Goal: Transaction & Acquisition: Purchase product/service

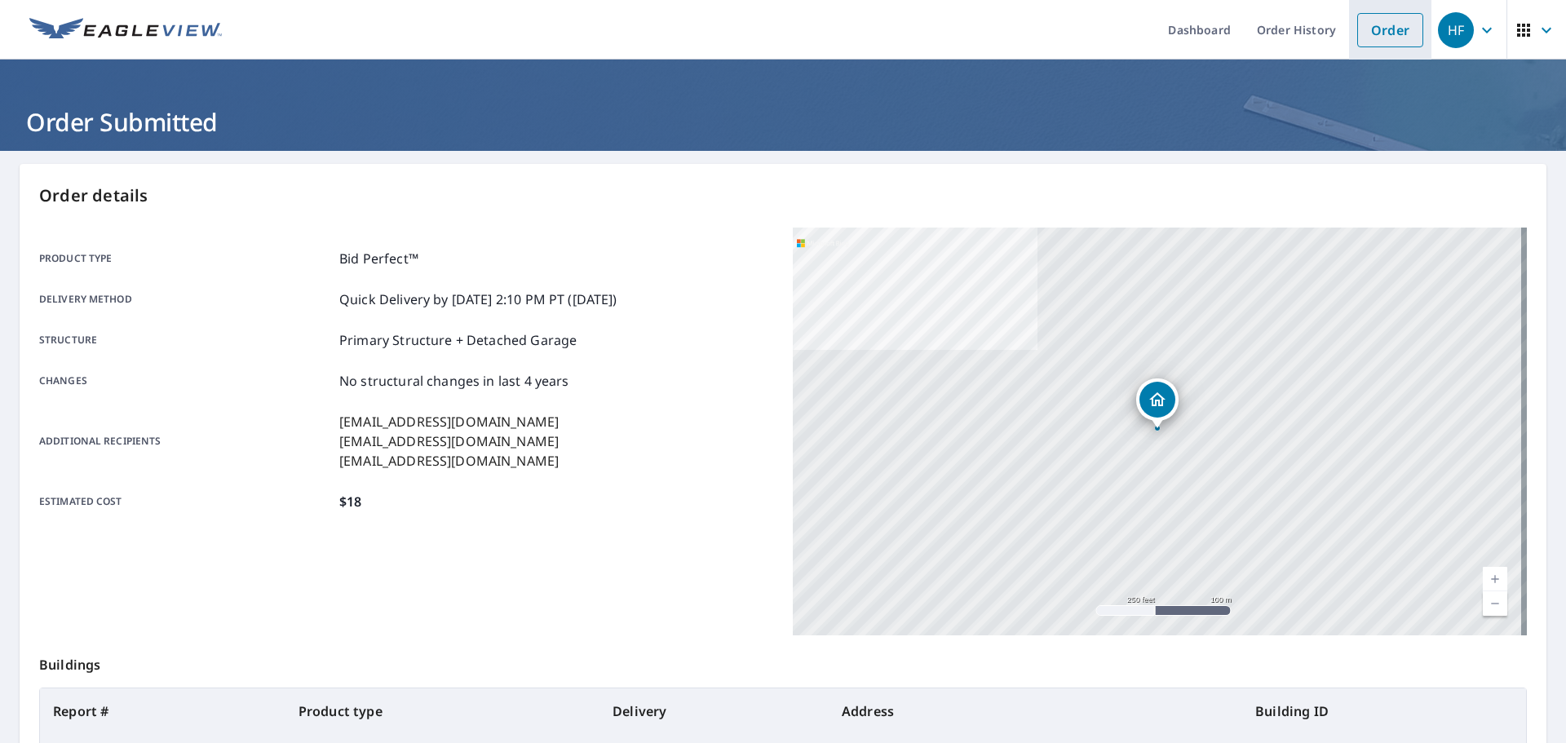
click at [1380, 29] on link "Order" at bounding box center [1391, 30] width 66 height 34
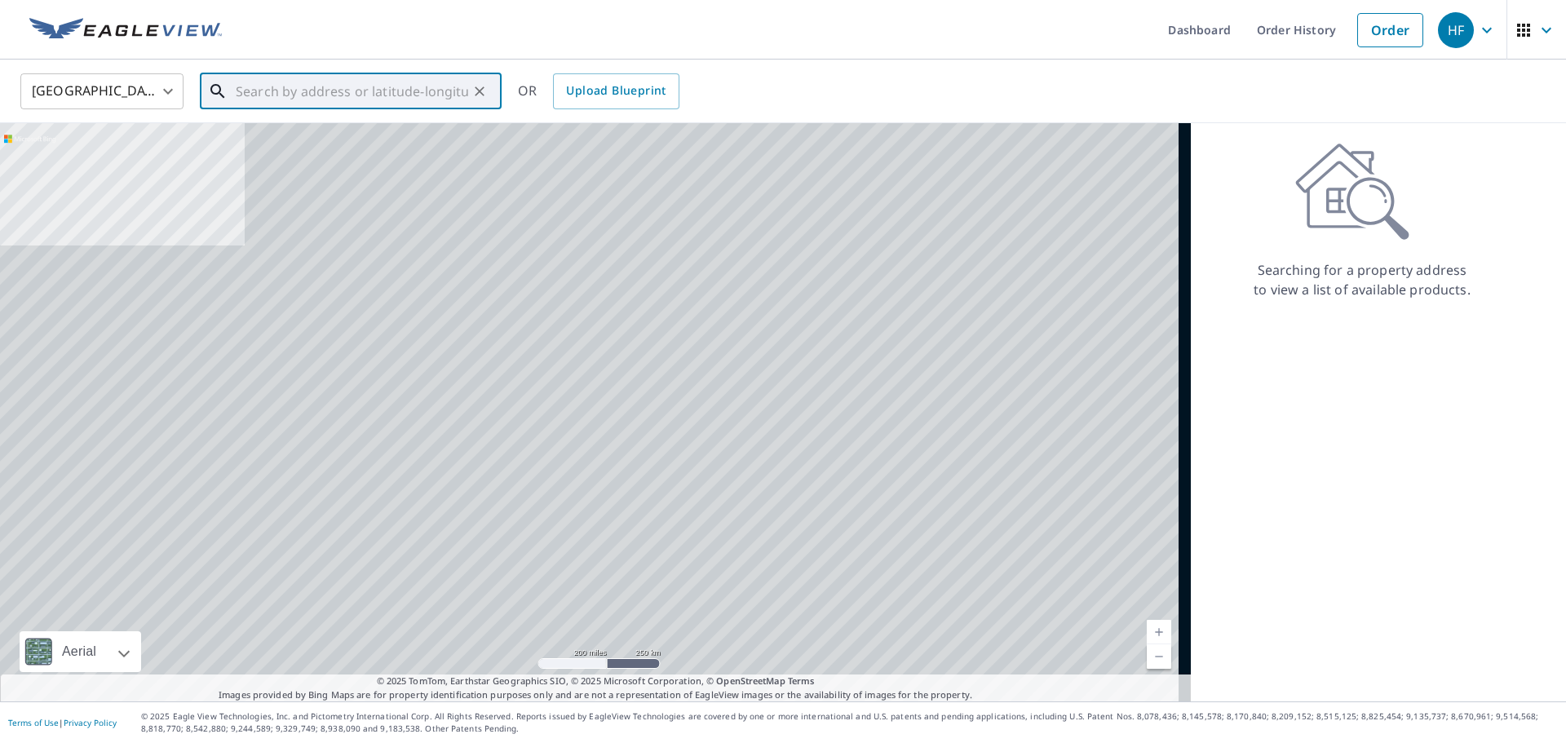
click at [354, 91] on input "text" at bounding box center [352, 92] width 233 height 46
paste input "[STREET_ADDRESS][PERSON_NAME][PERSON_NAME]"
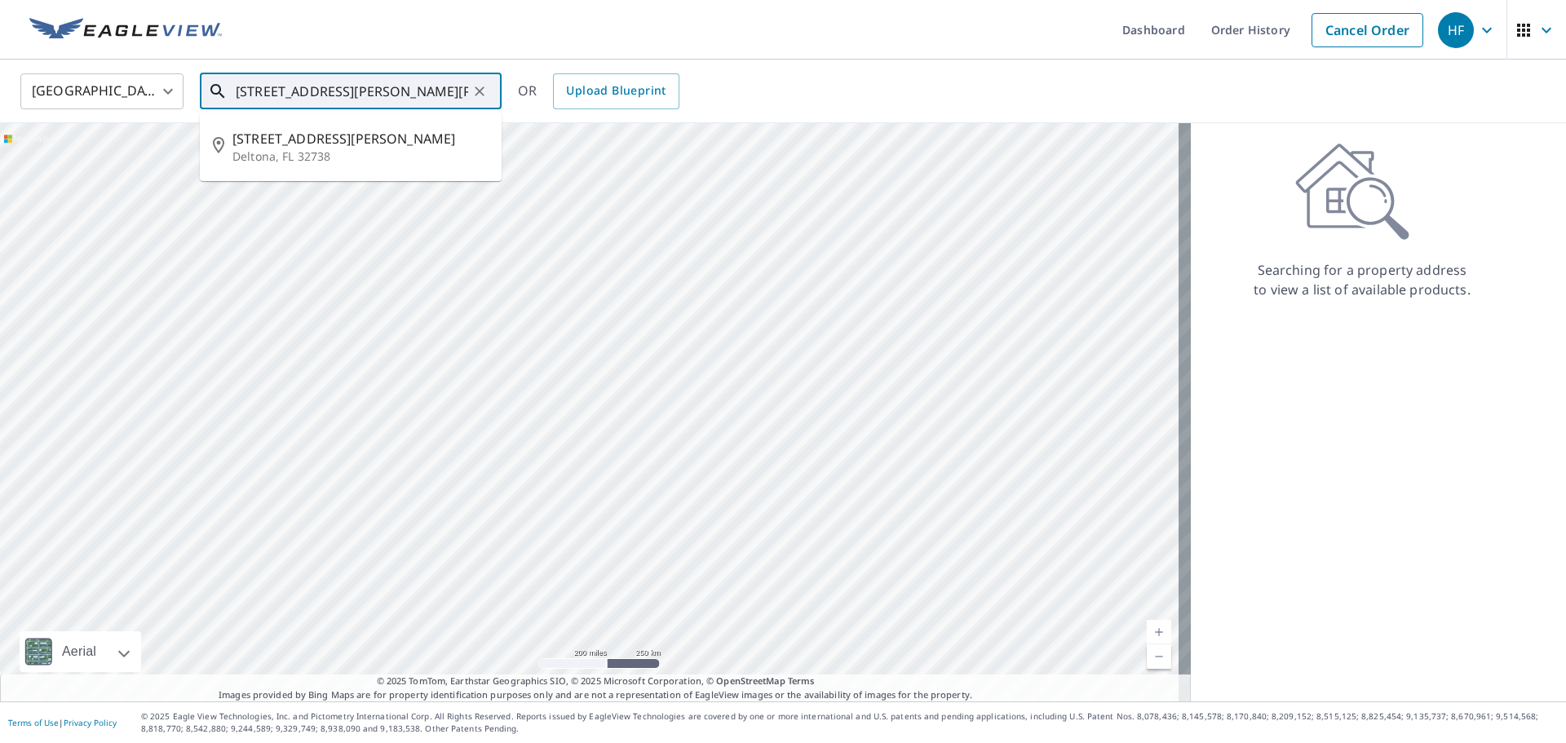
type input "[STREET_ADDRESS][PERSON_NAME][PERSON_NAME]"
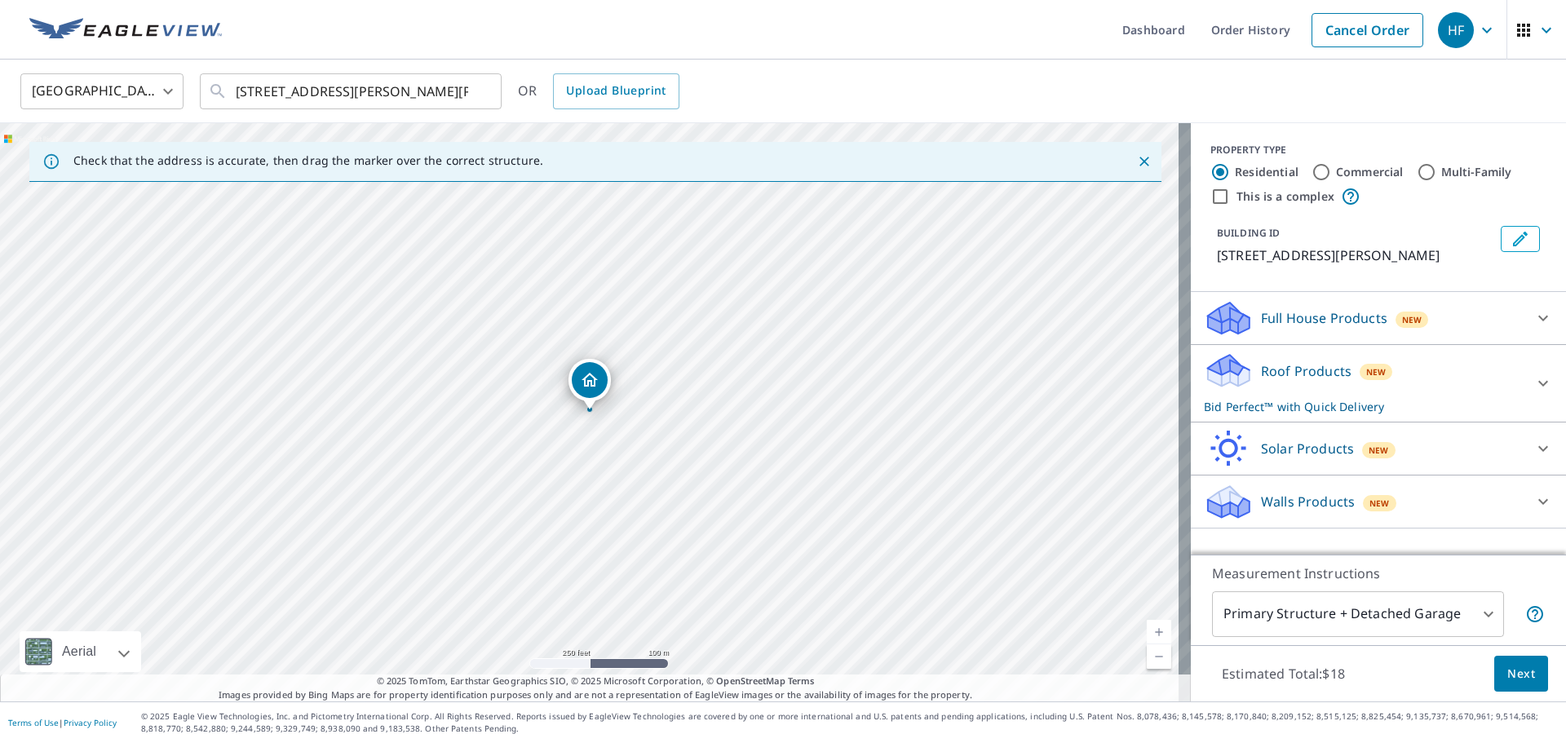
click at [1517, 672] on span "Next" at bounding box center [1522, 674] width 28 height 20
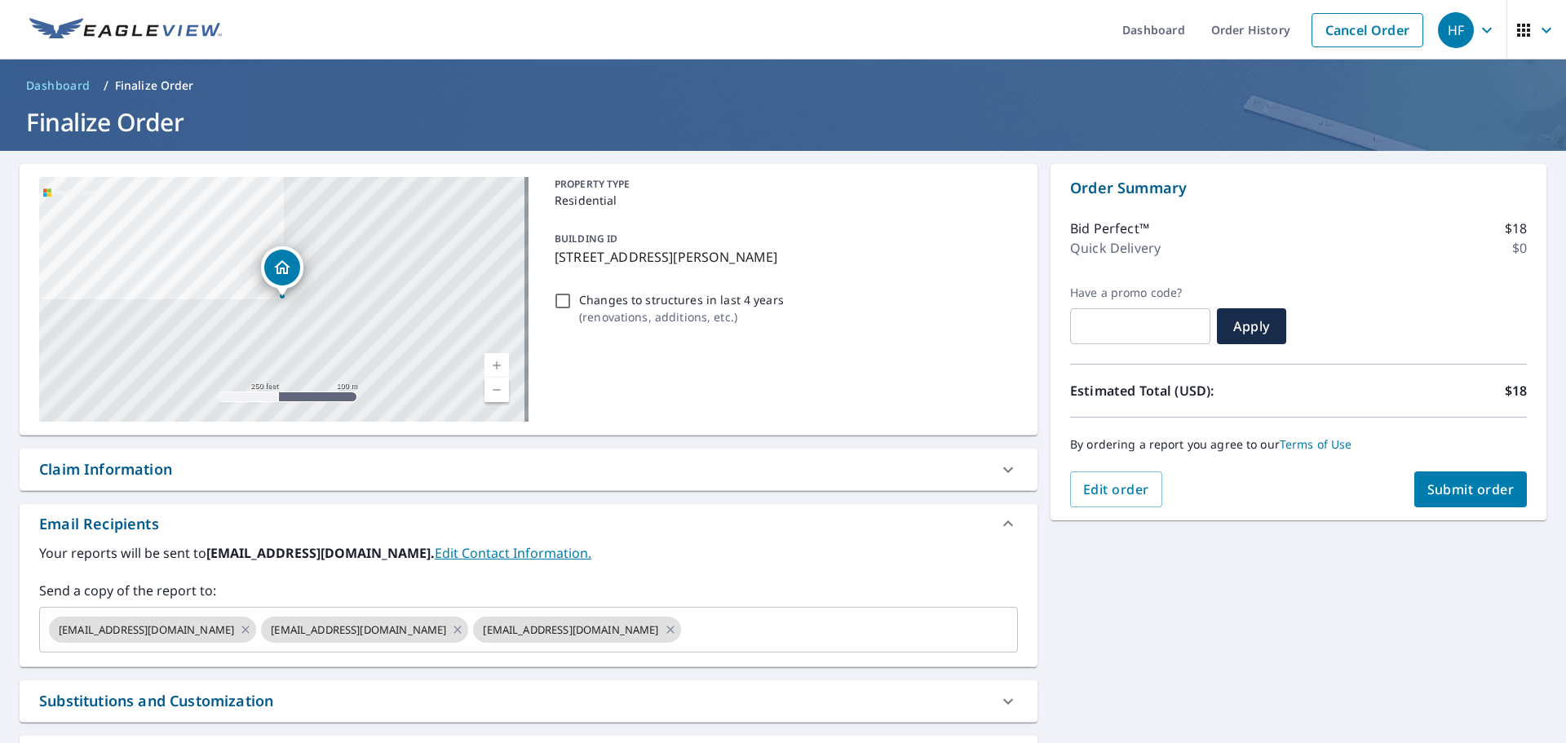
click at [669, 654] on div "Your reports will be sent to [EMAIL_ADDRESS][DOMAIN_NAME]. Edit Contact Informa…" at bounding box center [529, 604] width 1018 height 123
click at [670, 645] on div "[EMAIL_ADDRESS][DOMAIN_NAME] [EMAIL_ADDRESS][DOMAIN_NAME] [EMAIL_ADDRESS][DOMAI…" at bounding box center [528, 630] width 979 height 46
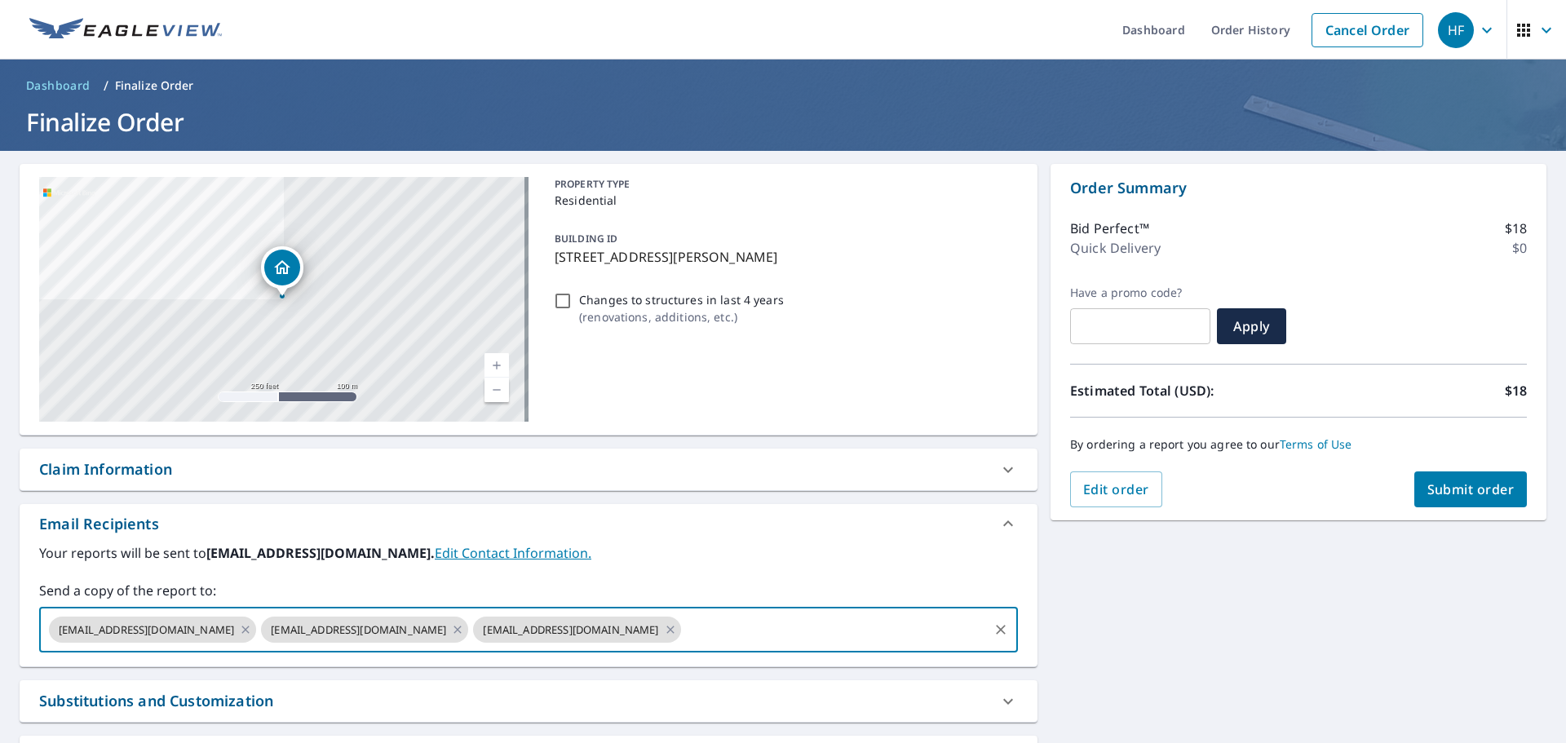
paste input "[EMAIL_ADDRESS][DOMAIN_NAME]"
type input "[EMAIL_ADDRESS][DOMAIN_NAME]"
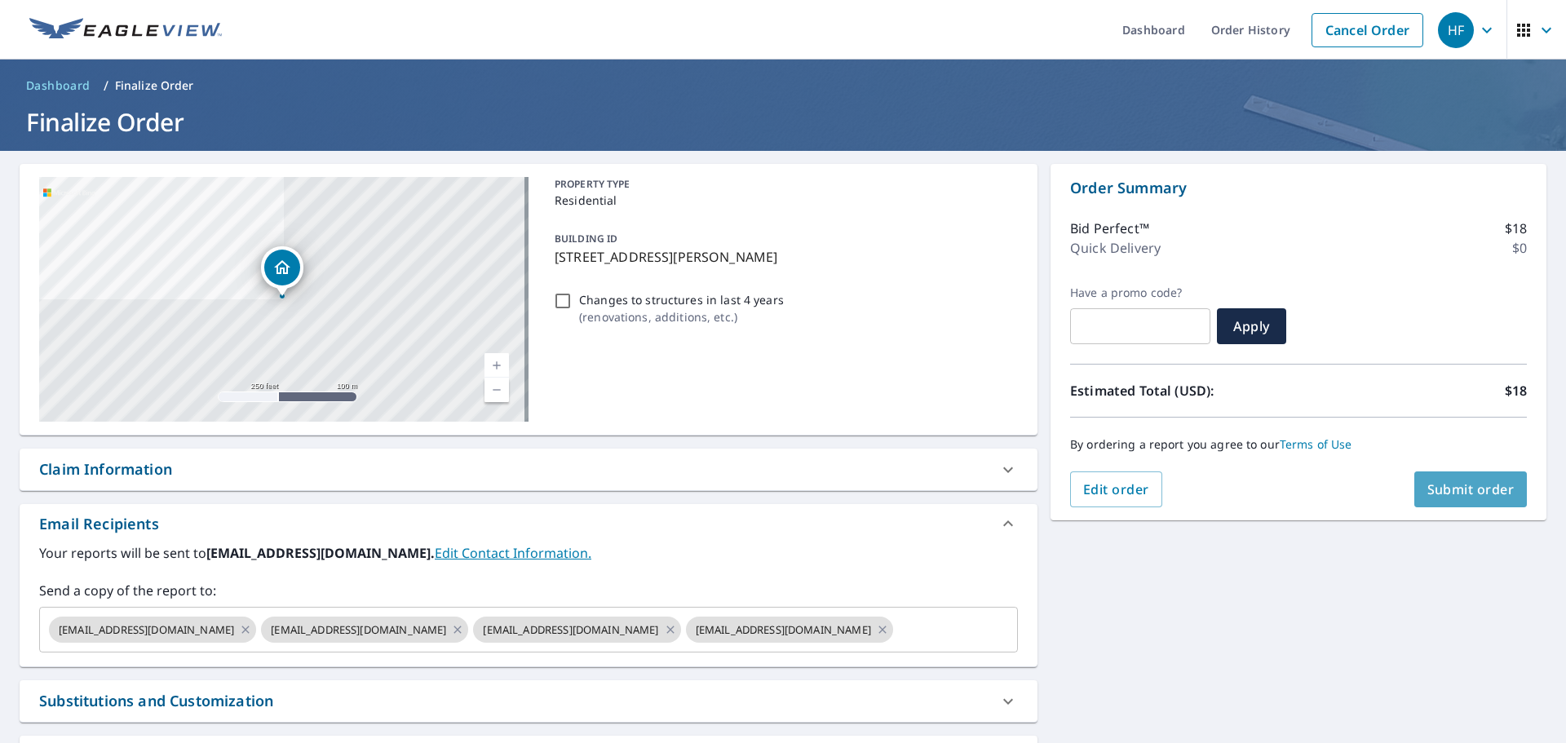
click at [1476, 493] on span "Submit order" at bounding box center [1471, 490] width 87 height 18
checkbox input "true"
